Goal: Find specific page/section: Find specific page/section

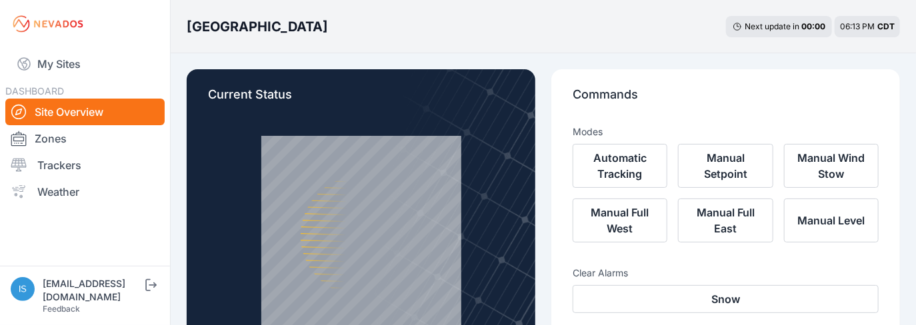
click at [18, 115] on icon at bounding box center [19, 112] width 16 height 16
click at [29, 167] on div at bounding box center [24, 165] width 27 height 16
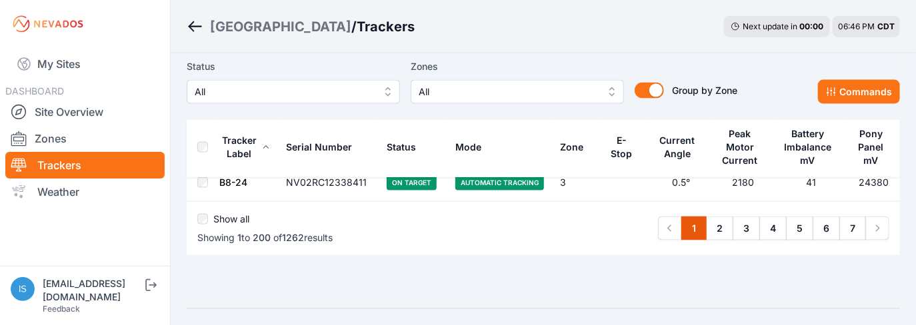
scroll to position [7671, 0]
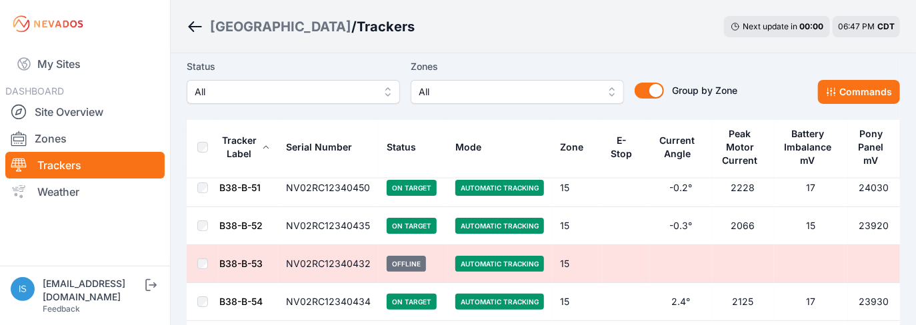
scroll to position [48096, 0]
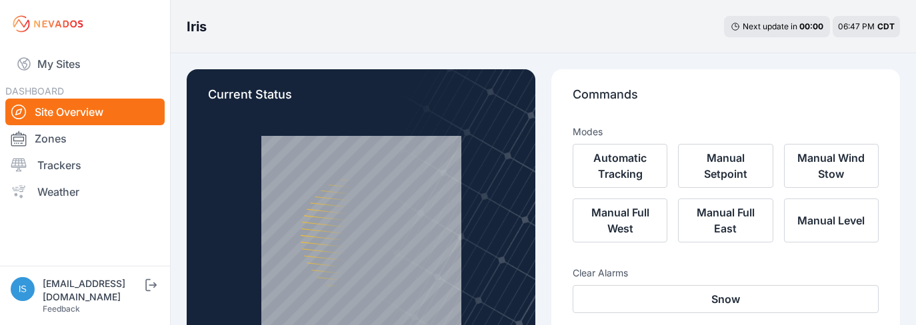
scroll to position [67, 0]
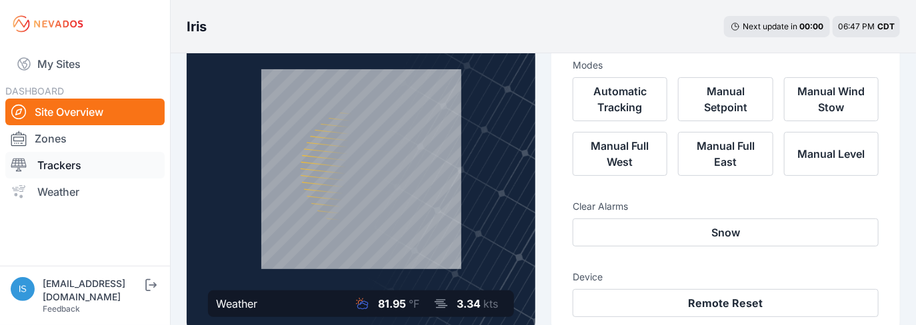
click at [53, 166] on link "Trackers" at bounding box center [84, 165] width 159 height 27
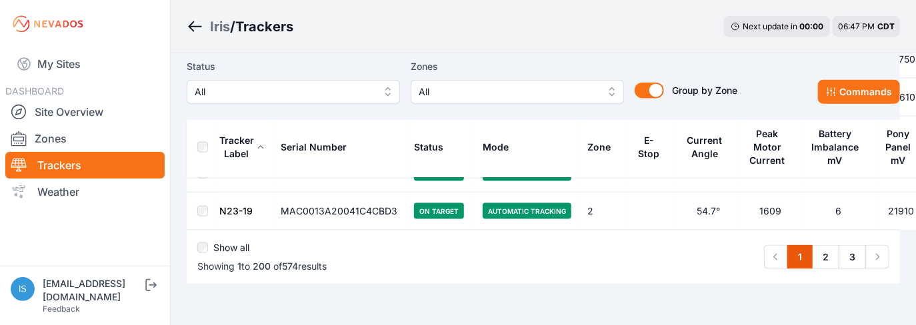
scroll to position [7646, 0]
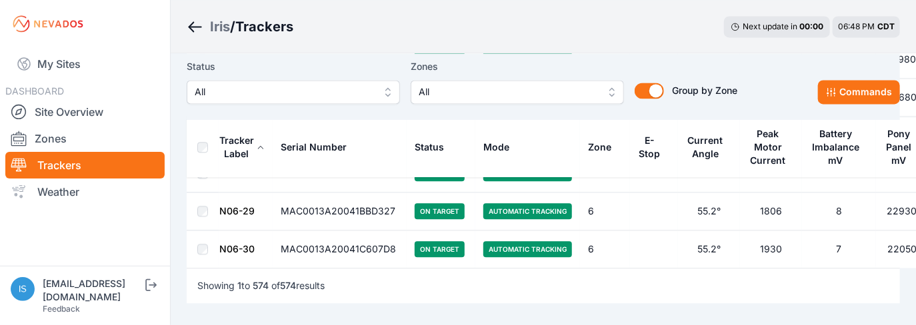
scroll to position [21822, 0]
